Goal: Task Accomplishment & Management: Use online tool/utility

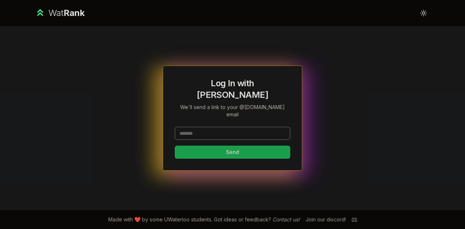
click at [223, 127] on input at bounding box center [232, 133] width 115 height 13
type input "******"
click at [206, 146] on button "Send" at bounding box center [232, 152] width 115 height 13
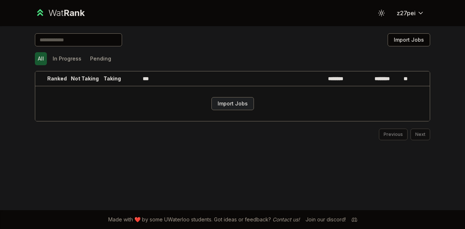
click at [248, 101] on button "Import Jobs" at bounding box center [232, 103] width 42 height 13
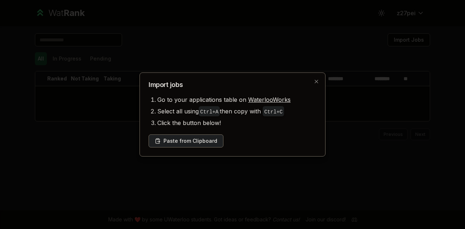
click at [213, 138] on button "Paste from Clipboard" at bounding box center [185, 141] width 75 height 13
click at [315, 82] on icon "button" at bounding box center [316, 82] width 6 height 6
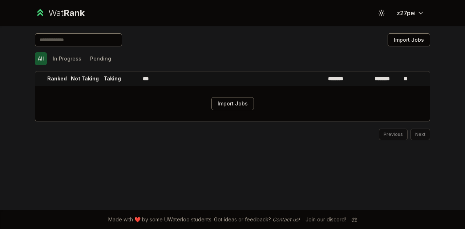
click at [90, 40] on input at bounding box center [78, 39] width 87 height 13
type input "*********"
click at [77, 42] on input "*********" at bounding box center [78, 39] width 87 height 13
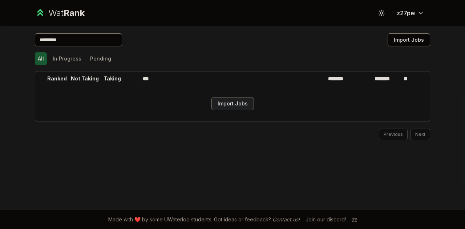
click at [219, 107] on button "Import Jobs" at bounding box center [232, 103] width 42 height 13
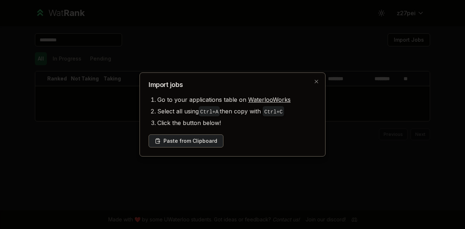
click at [192, 146] on button "Paste from Clipboard" at bounding box center [185, 141] width 75 height 13
click at [189, 137] on button "Paste from Clipboard" at bounding box center [185, 141] width 75 height 13
click at [178, 145] on button "Paste from Clipboard" at bounding box center [185, 141] width 75 height 13
click at [202, 144] on button "Paste from Clipboard" at bounding box center [185, 141] width 75 height 13
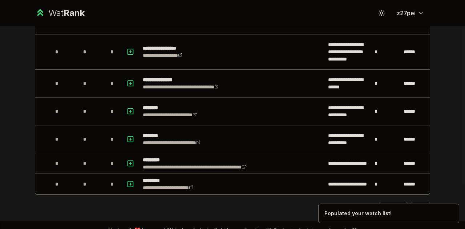
scroll to position [991, 0]
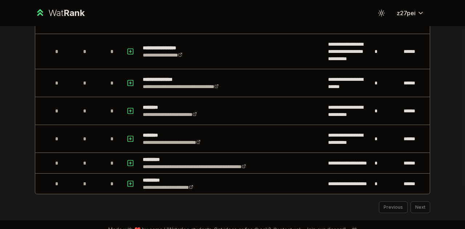
click at [419, 206] on div "Previous Next" at bounding box center [232, 204] width 395 height 19
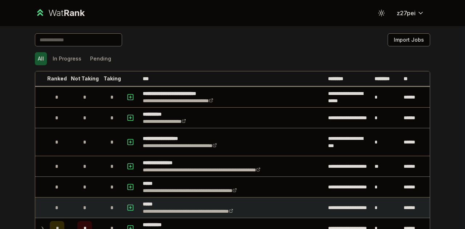
scroll to position [2, 0]
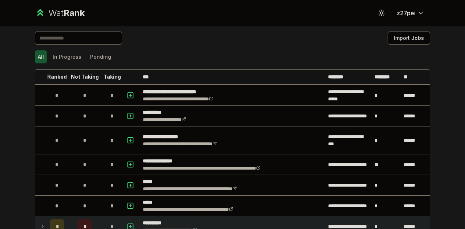
click at [52, 220] on div "*" at bounding box center [57, 227] width 15 height 15
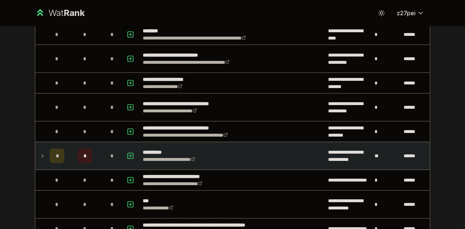
scroll to position [361, 0]
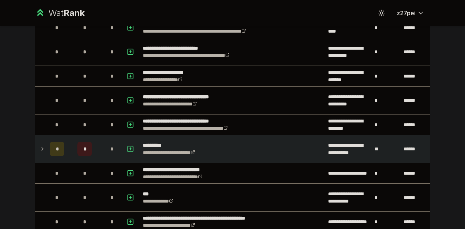
click at [54, 153] on div "*" at bounding box center [57, 149] width 15 height 15
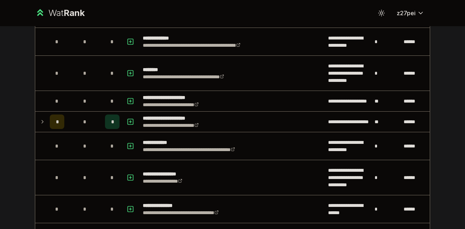
scroll to position [1051, 0]
